Goal: Information Seeking & Learning: Learn about a topic

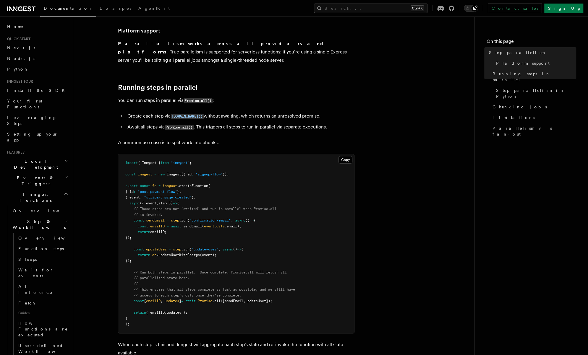
scroll to position [89, 0]
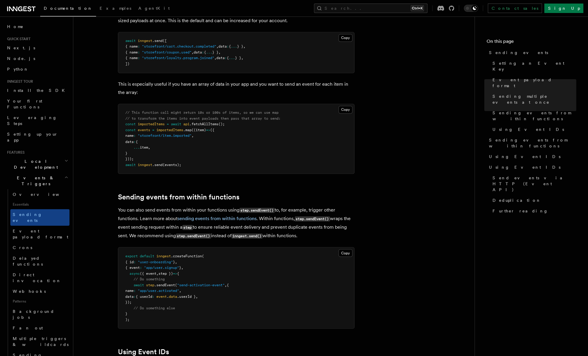
scroll to position [739, 0]
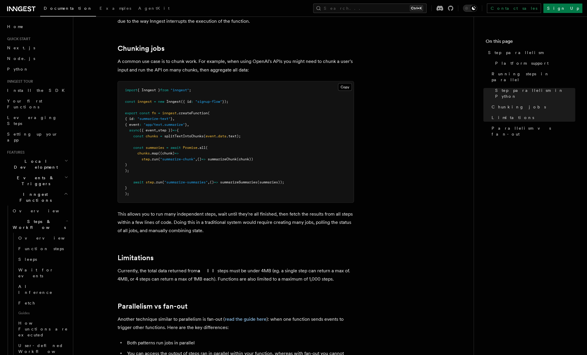
scroll to position [803, 0]
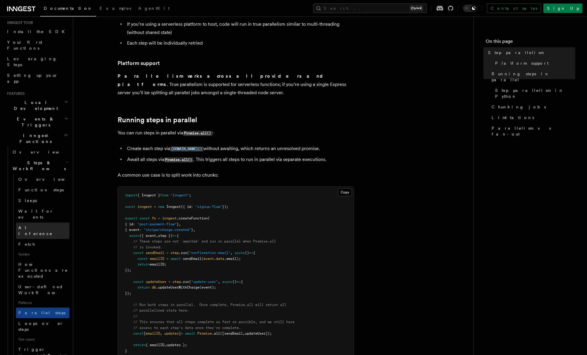
scroll to position [59, 0]
click at [50, 318] on link "Loops over steps" at bounding box center [43, 326] width 54 height 17
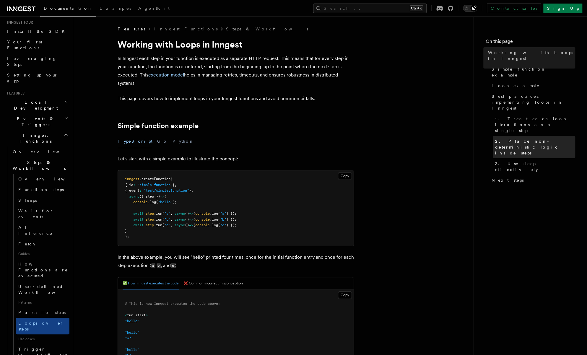
click at [495, 136] on link "2. Place non-deterministic logic inside steps" at bounding box center [534, 147] width 82 height 22
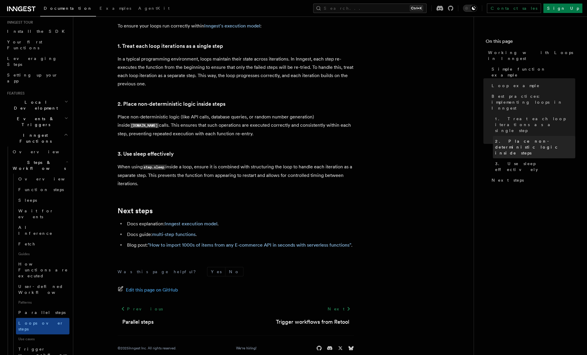
scroll to position [944, 0]
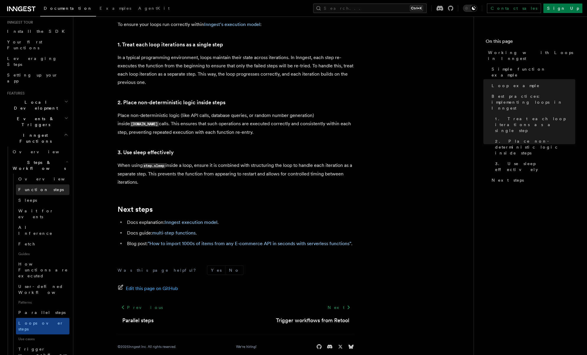
click at [40, 187] on span "Function steps" at bounding box center [41, 190] width 46 height 6
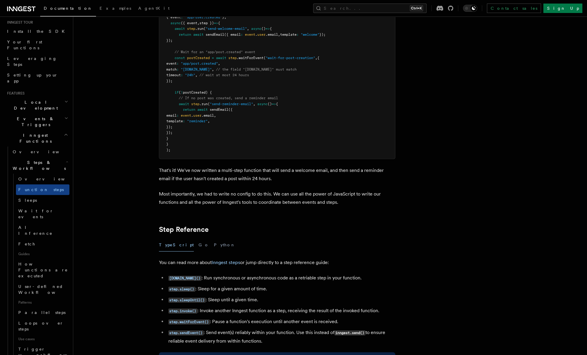
scroll to position [946, 0]
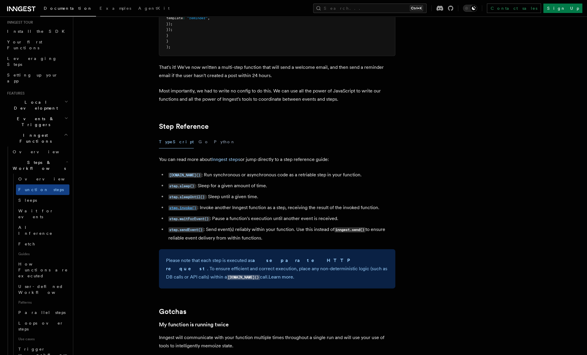
click at [178, 205] on link "step.invoke()" at bounding box center [182, 208] width 29 height 6
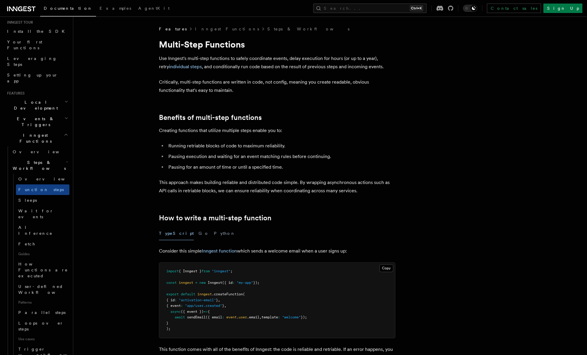
scroll to position [946, 0]
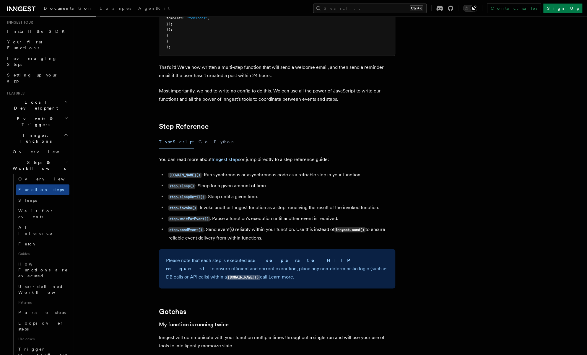
click at [497, 148] on article "Features Inngest Functions Steps & Workflows Multi-Step Functions Use Inngest's…" at bounding box center [315, 201] width 464 height 2242
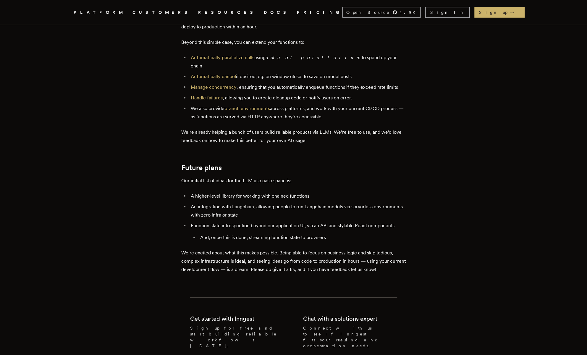
scroll to position [1301, 0]
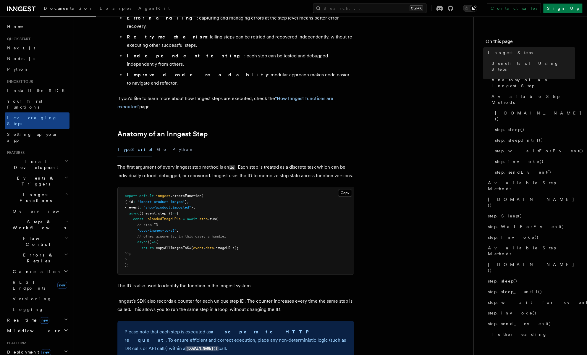
scroll to position [148, 0]
